Goal: Information Seeking & Learning: Learn about a topic

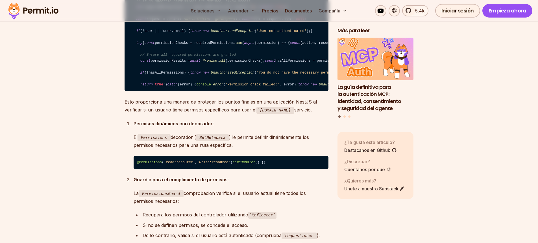
scroll to position [5919, 0]
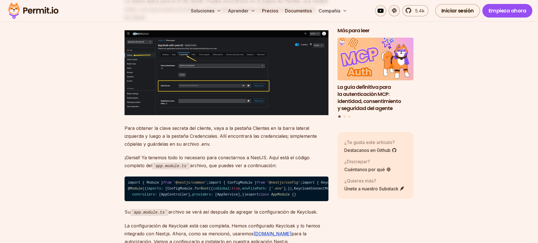
scroll to position [3946, 0]
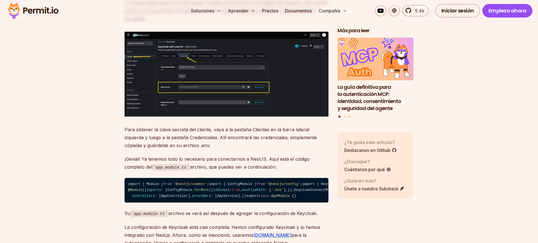
click at [187, 75] on img at bounding box center [227, 74] width 204 height 85
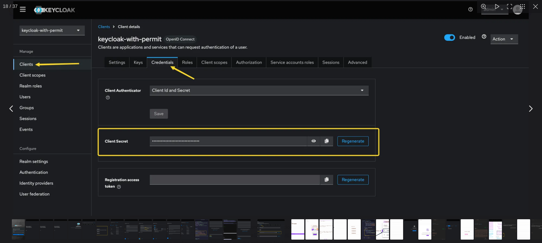
click at [536, 6] on button "Puede cerrar este contenido modal con la tecla ESC" at bounding box center [535, 6] width 13 height 13
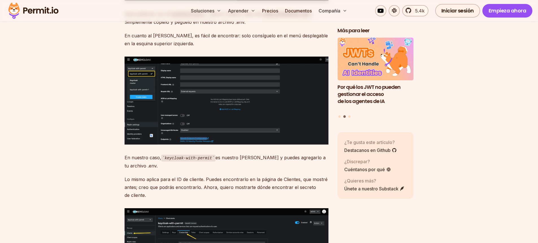
scroll to position [3765, 0]
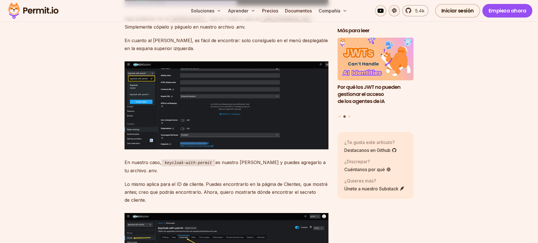
click at [223, 126] on img at bounding box center [227, 105] width 204 height 88
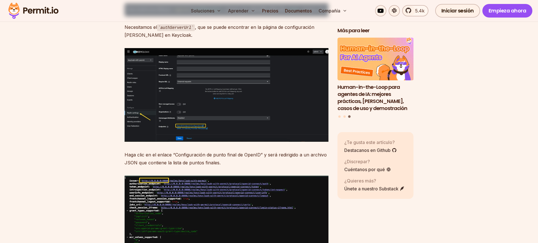
scroll to position [3445, 0]
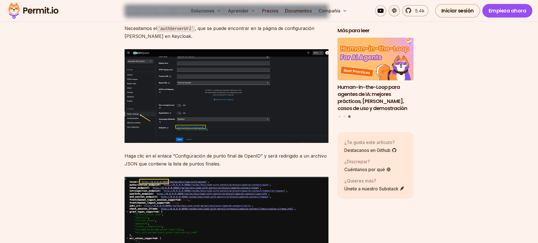
click at [221, 123] on img at bounding box center [227, 95] width 204 height 93
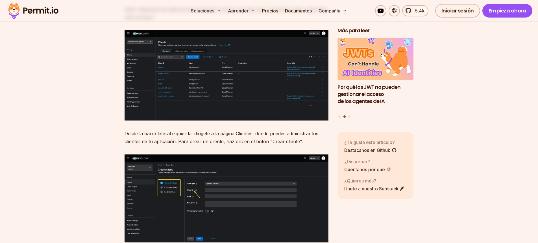
scroll to position [2404, 0]
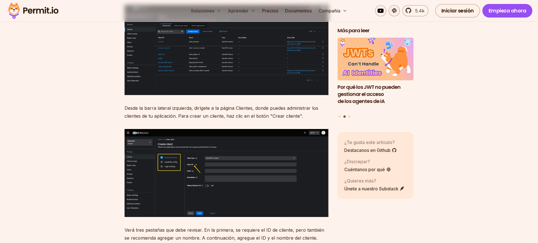
click at [216, 157] on img at bounding box center [227, 173] width 204 height 88
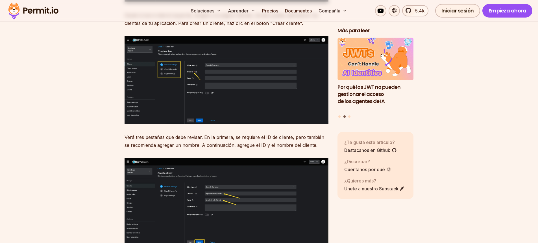
scroll to position [2511, 0]
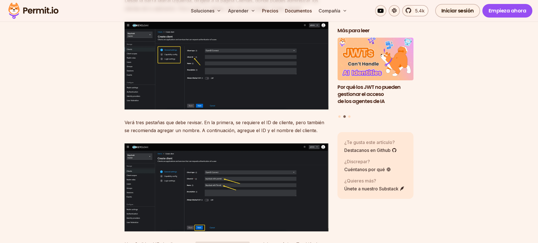
click at [218, 157] on img at bounding box center [227, 187] width 204 height 88
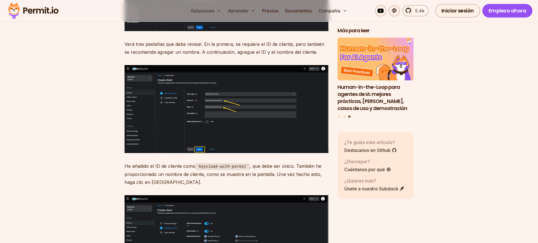
scroll to position [2812, 0]
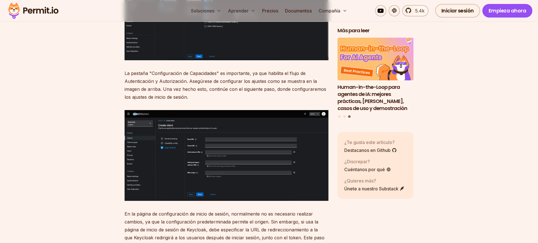
click at [228, 123] on img at bounding box center [227, 155] width 204 height 91
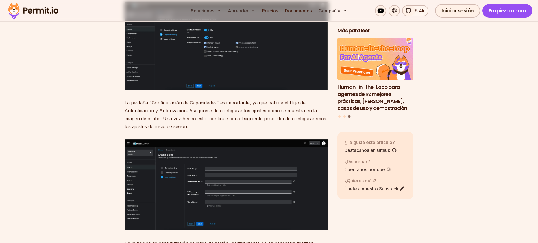
scroll to position [2674, 0]
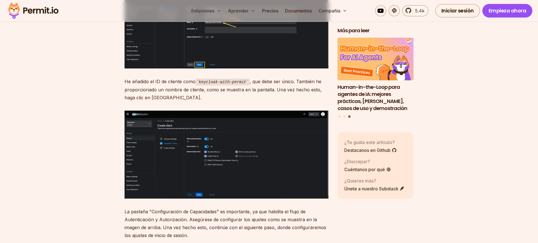
click at [272, 149] on img at bounding box center [227, 154] width 204 height 88
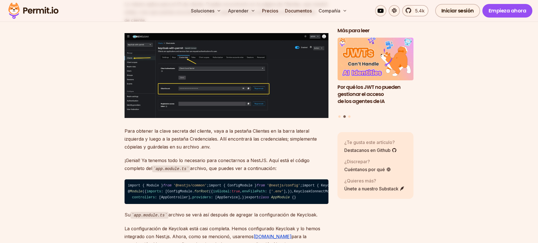
scroll to position [3946, 0]
